Goal: Task Accomplishment & Management: Complete application form

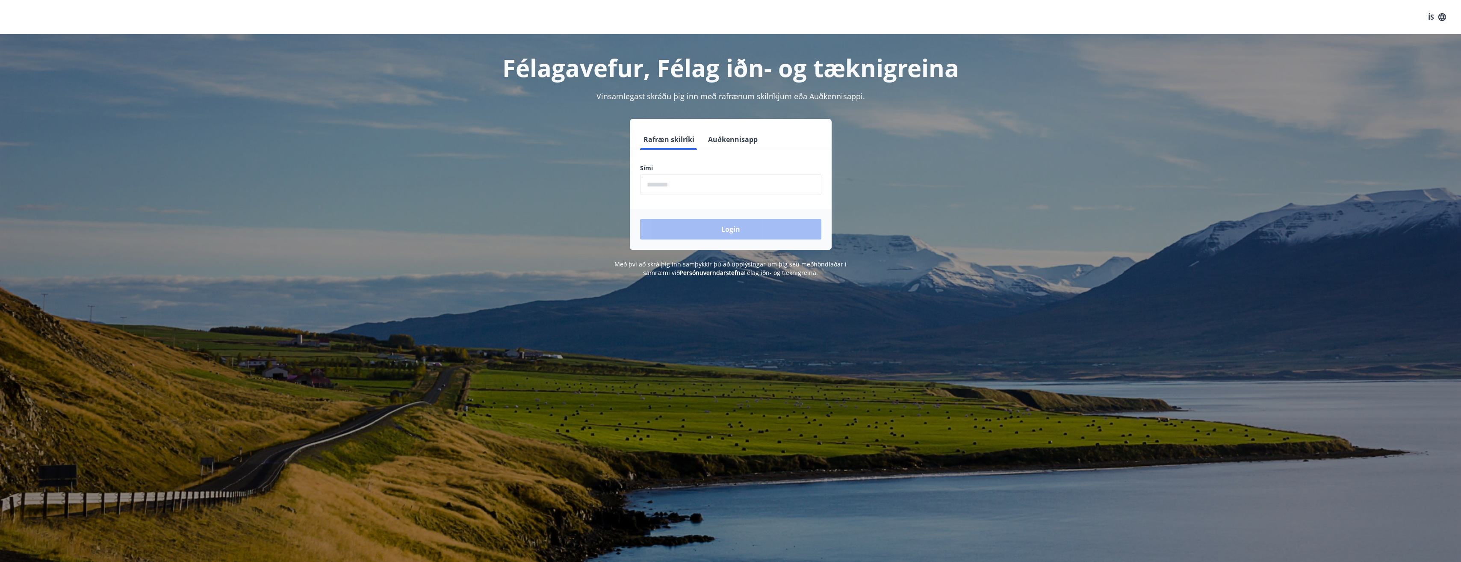
click at [674, 184] on input "phone" at bounding box center [730, 184] width 181 height 21
type input "********"
click at [726, 233] on button "Login" at bounding box center [730, 229] width 181 height 21
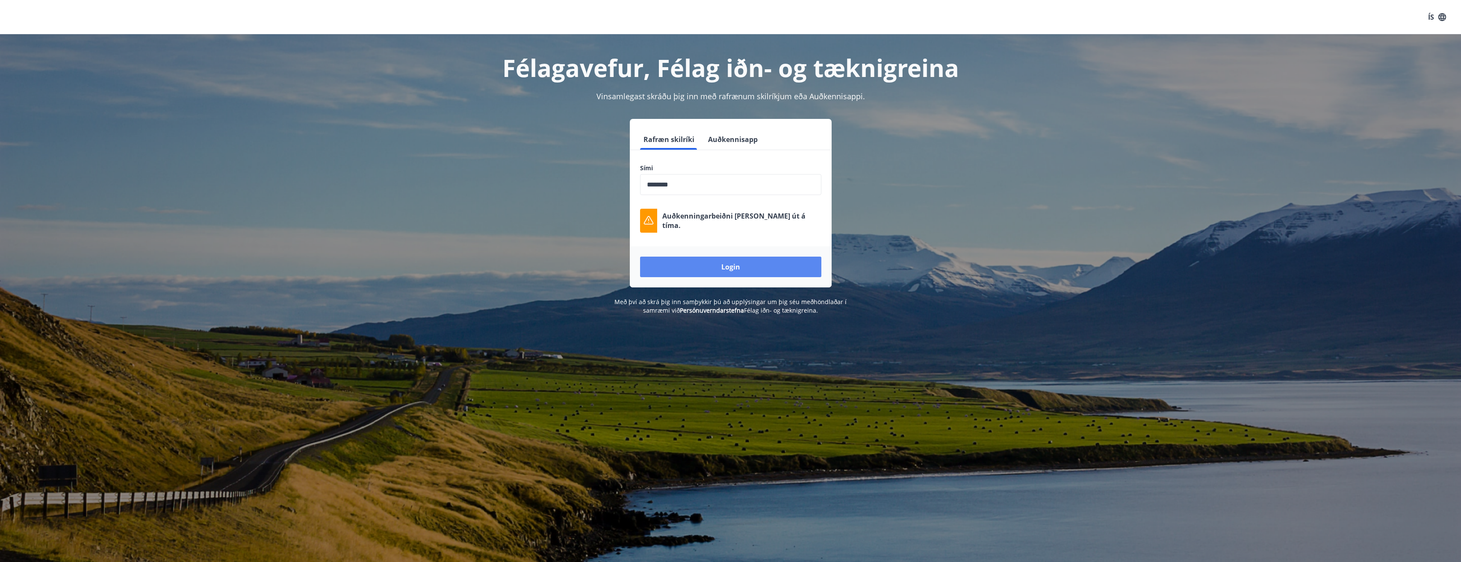
click at [746, 268] on button "Login" at bounding box center [730, 266] width 181 height 21
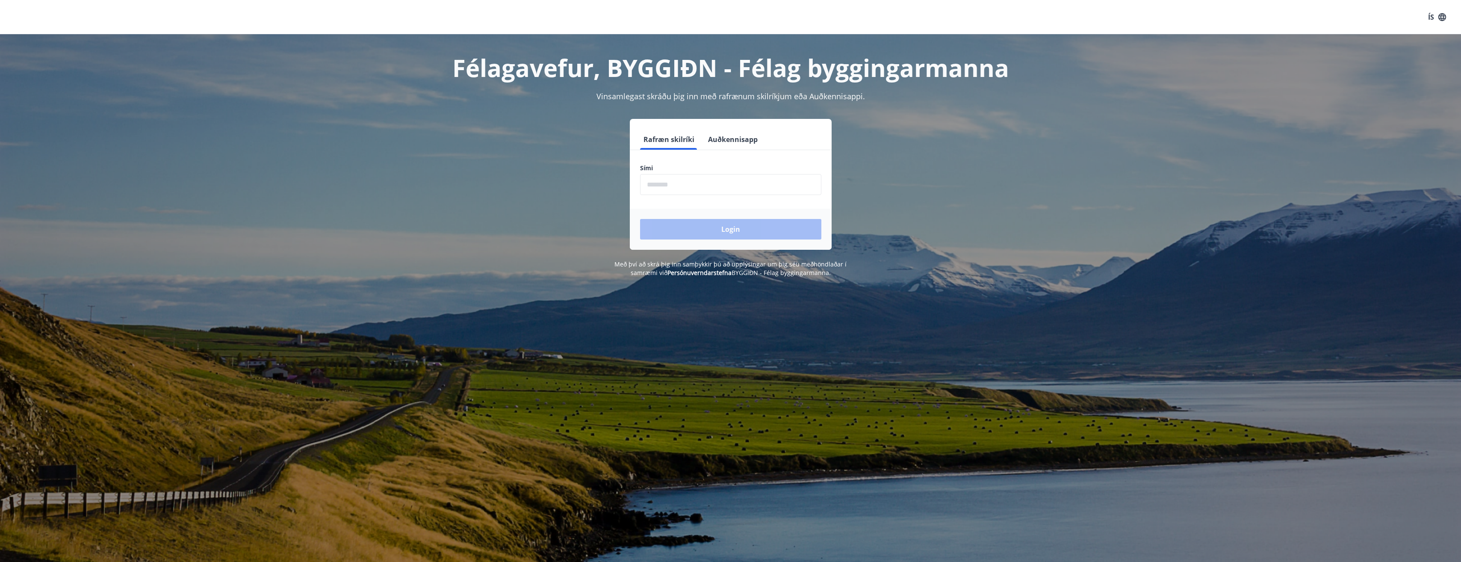
click at [695, 183] on input "phone" at bounding box center [730, 184] width 181 height 21
type input "********"
click at [724, 233] on button "Login" at bounding box center [730, 229] width 181 height 21
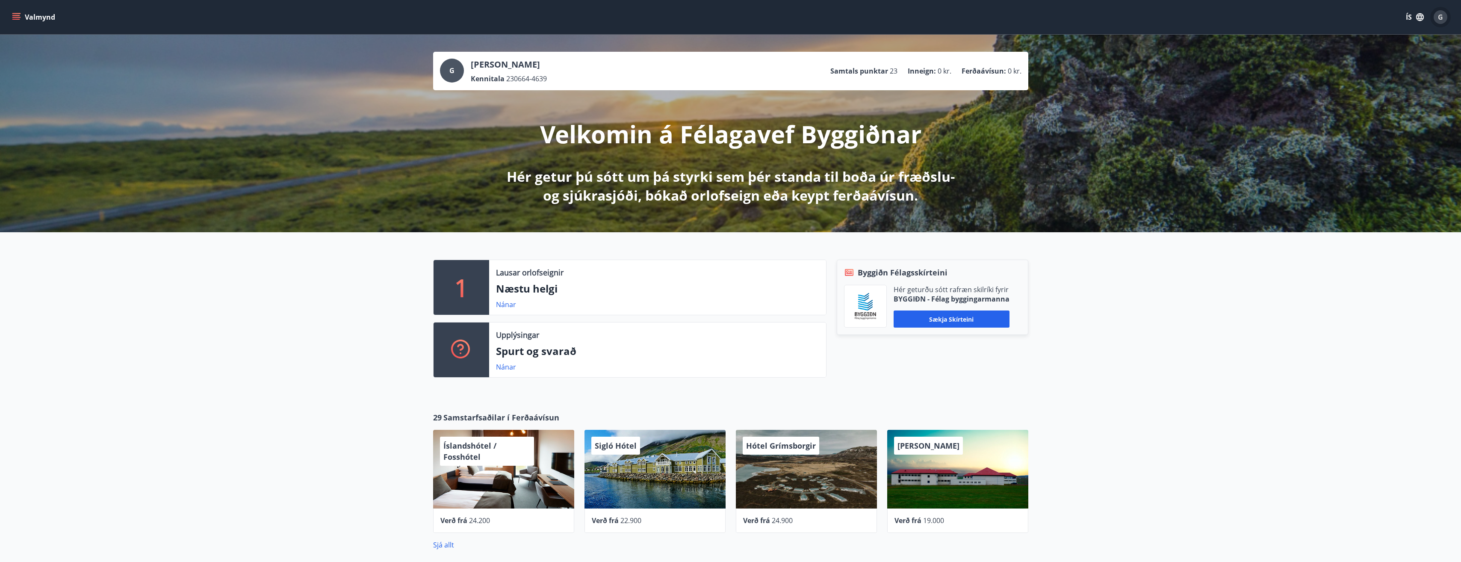
click at [1438, 15] on span "G" at bounding box center [1439, 16] width 5 height 9
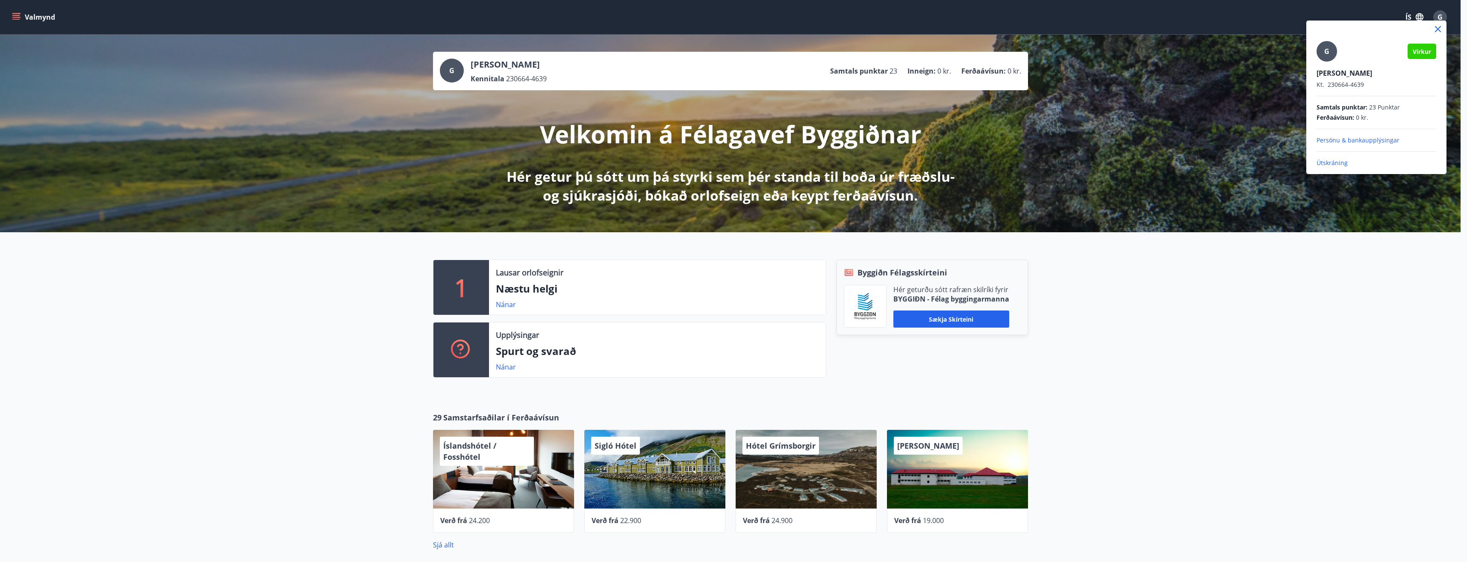
click at [1193, 315] on div at bounding box center [733, 281] width 1467 height 562
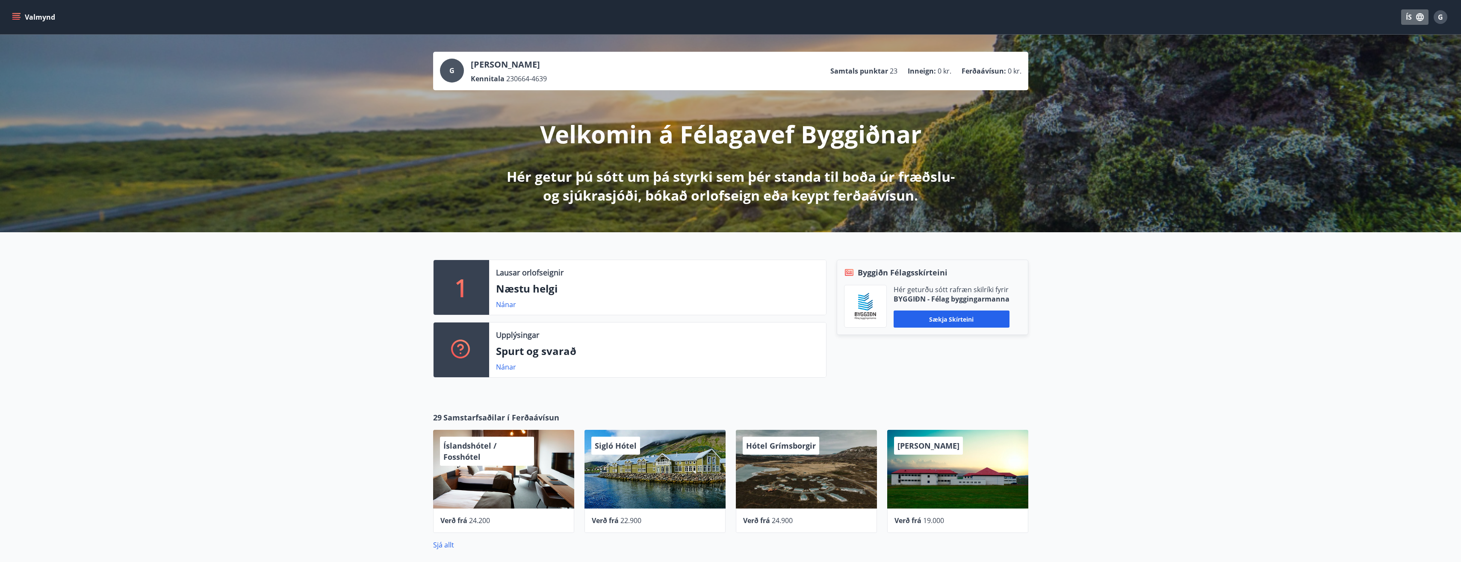
click at [1418, 18] on icon "button" at bounding box center [1420, 17] width 8 height 8
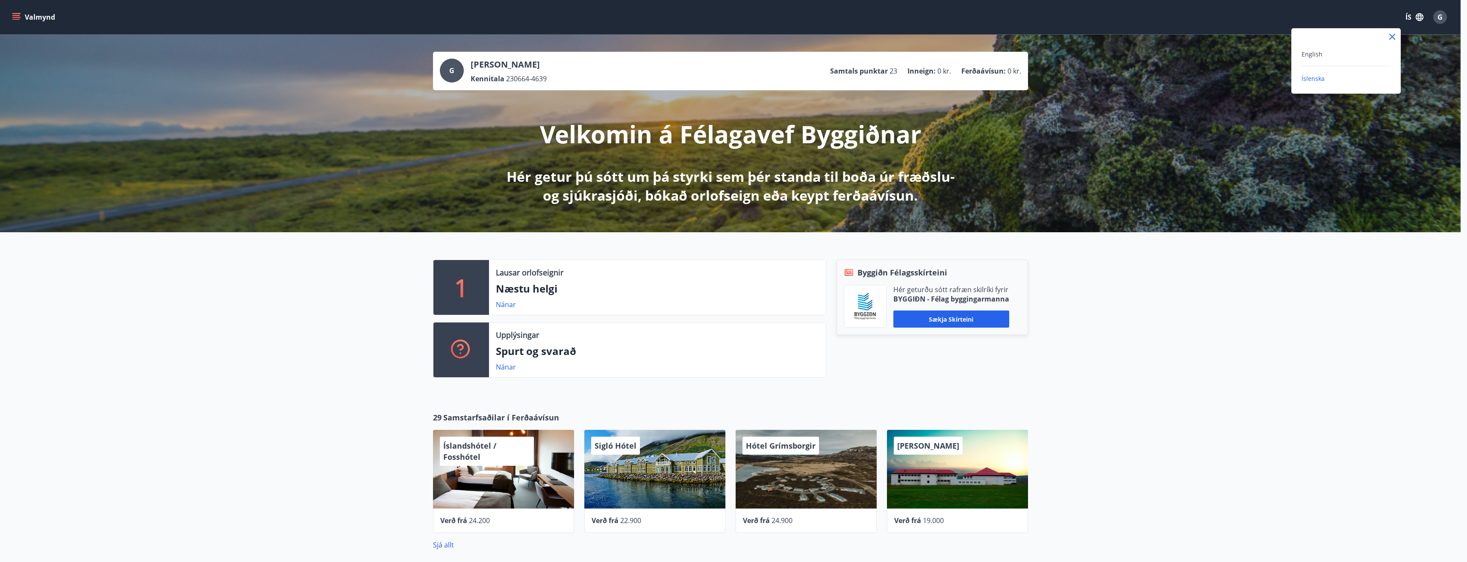
click at [1418, 18] on div at bounding box center [733, 281] width 1467 height 562
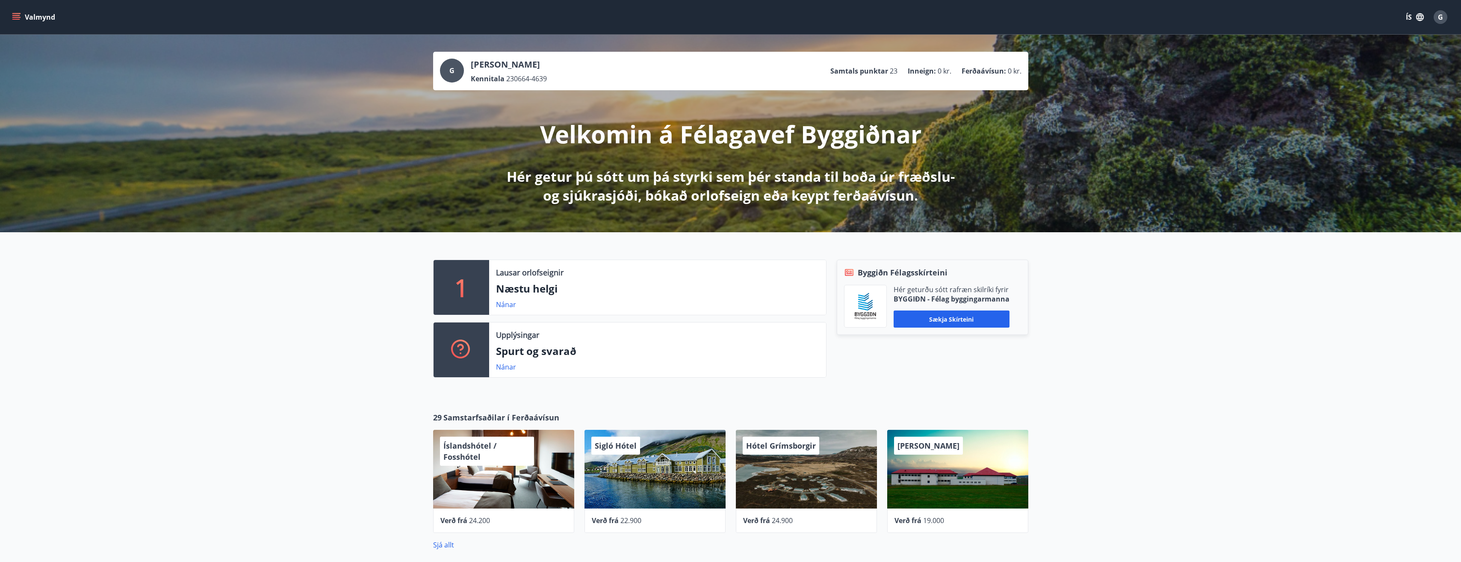
click at [17, 16] on icon "menu" at bounding box center [16, 15] width 8 height 1
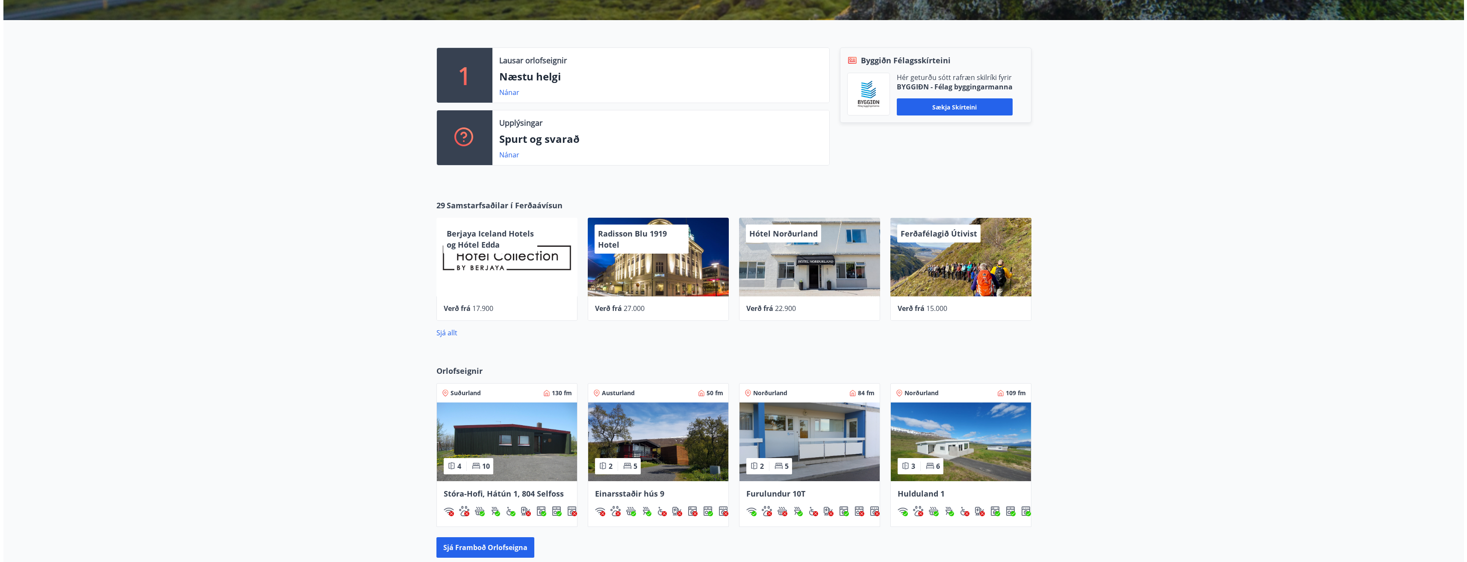
scroll to position [214, 0]
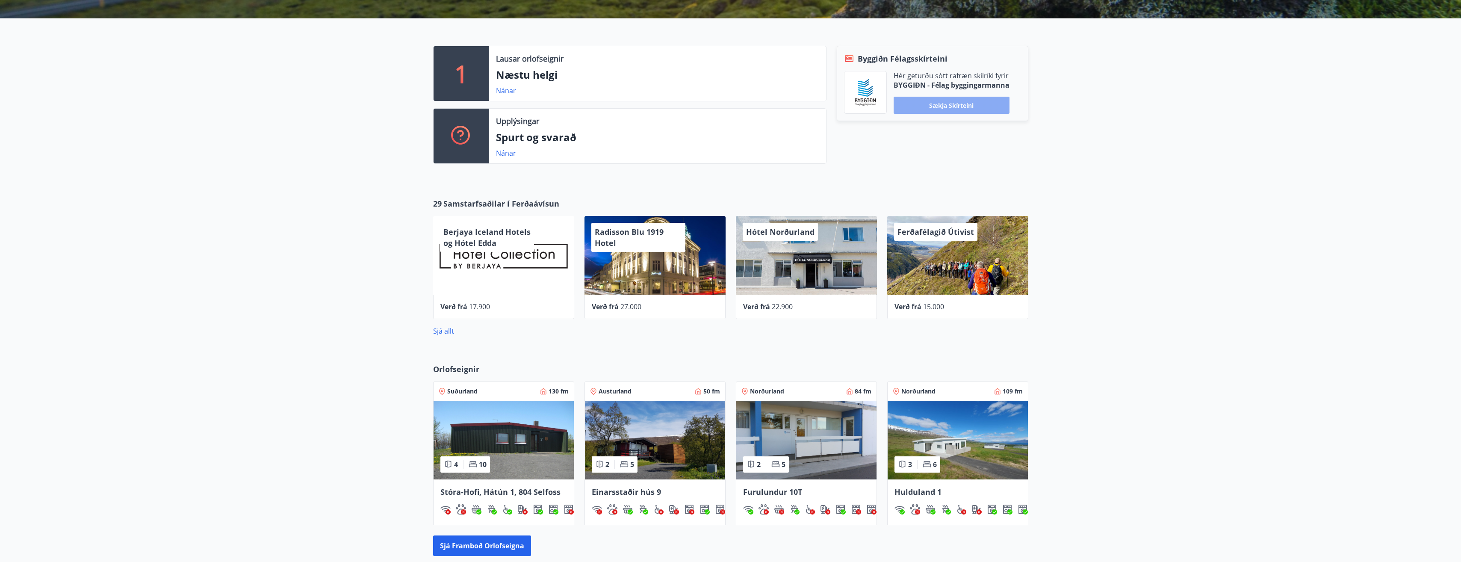
click at [959, 107] on button "Sækja skírteini" at bounding box center [951, 105] width 116 height 17
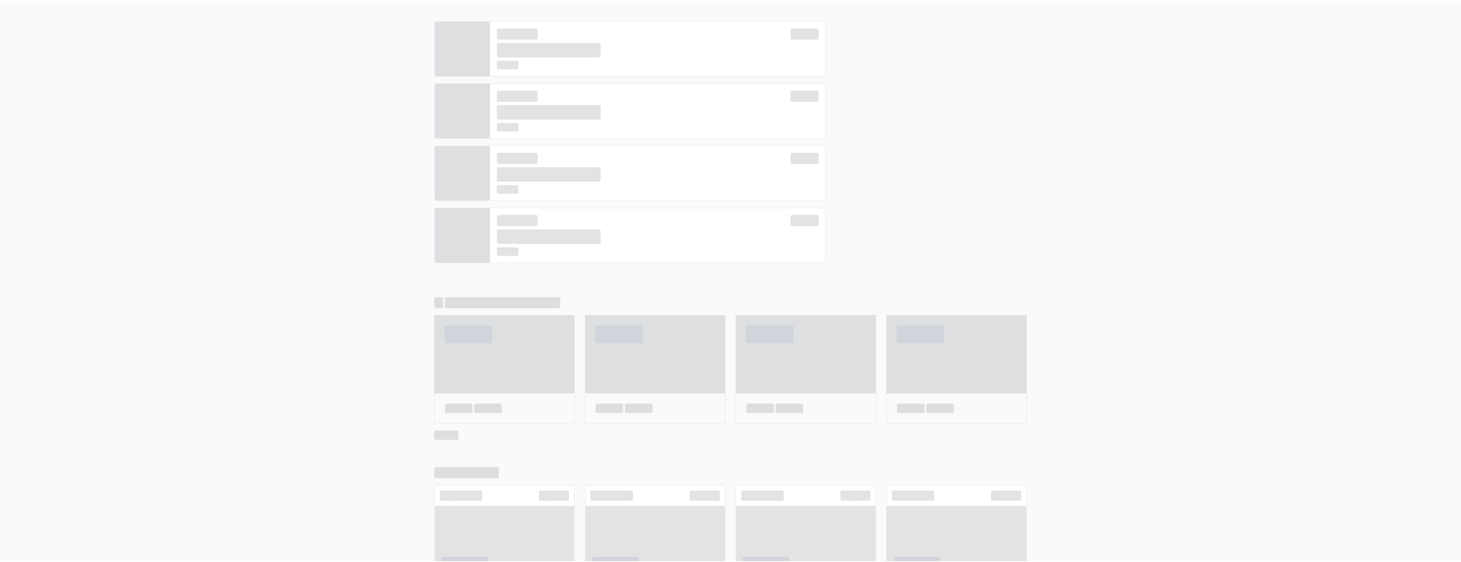
scroll to position [0, 0]
